Goal: Transaction & Acquisition: Purchase product/service

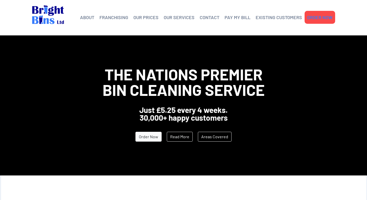
click at [327, 20] on link "ORDER NOW" at bounding box center [319, 17] width 25 height 8
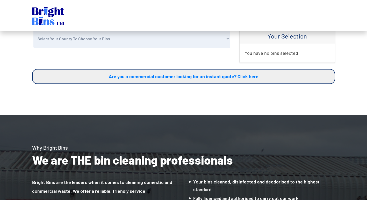
scroll to position [41, 0]
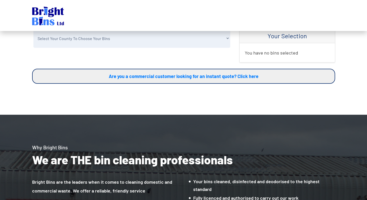
click at [144, 44] on select "Select Your County To Choose Your Bins Cheshire Conwy Denbighshire Flintshire S…" at bounding box center [131, 38] width 197 height 19
select select "Wrexham"
click at [33, 29] on select "Select Your County To Choose Your Bins Cheshire Conwy Denbighshire Flintshire S…" at bounding box center [131, 38] width 197 height 19
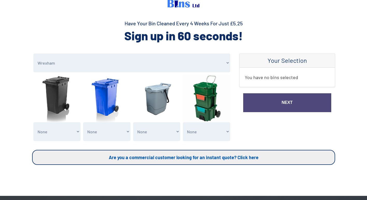
scroll to position [16, 0]
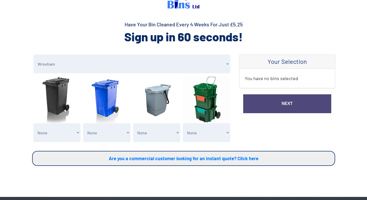
click at [59, 139] on select "None General Waste Bin - X1 (£5.25) General Waste Bin - X2 (£10.50) General Was…" at bounding box center [56, 132] width 47 height 19
select select "1"
click at [33, 123] on select "None General Waste Bin - X1 (£5.25) General Waste Bin - X2 (£10.50) General Was…" at bounding box center [56, 132] width 47 height 19
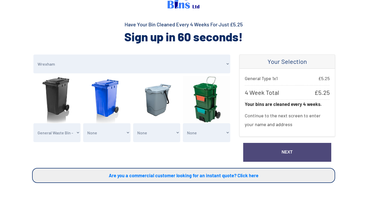
click at [105, 133] on select "None General Waste Bin - X1 (£5.25) General Waste Bin - X2 (£10.50) General Was…" at bounding box center [106, 132] width 47 height 19
select select "1"
click at [83, 123] on select "None General Waste Bin - X1 (£5.25) General Waste Bin - X2 (£10.50) General Was…" at bounding box center [106, 132] width 47 height 19
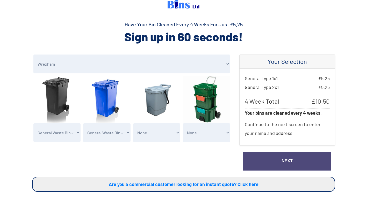
click at [154, 128] on select "None Clean my 1 Food Waste Bin - £2.00 Clean my 2 Food Waste Bins - £4.00 Clean…" at bounding box center [156, 132] width 47 height 19
select select "1"
click at [133, 123] on select "None Clean my 1 Food Waste Bin - £2.00 Clean my 2 Food Waste Bins - £4.00 Clean…" at bounding box center [156, 132] width 47 height 19
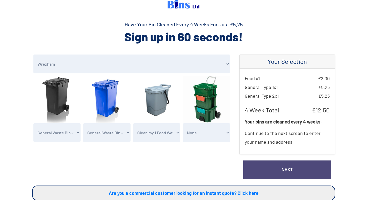
click at [197, 139] on select "None Recycling System Waste Bin - X1 (£5.25) Recycling System Waste Bin - X2 (£…" at bounding box center [206, 132] width 47 height 19
select select "1"
click at [183, 123] on select "None Recycling System Waste Bin - X1 (£5.25) Recycling System Waste Bin - X2 (£…" at bounding box center [206, 132] width 47 height 19
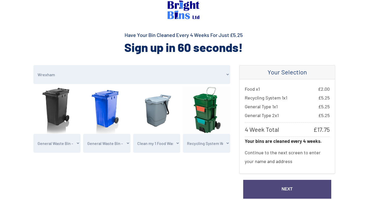
scroll to position [0, 0]
